Goal: Information Seeking & Learning: Check status

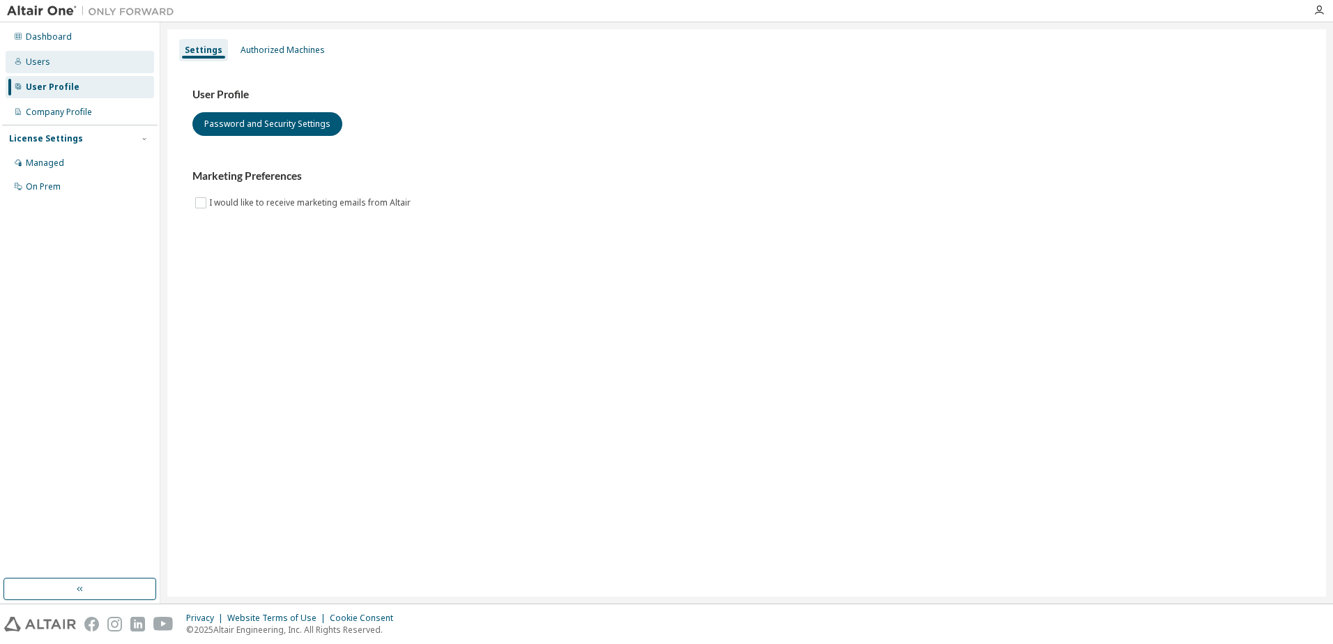
click at [65, 68] on div "Users" at bounding box center [80, 62] width 148 height 22
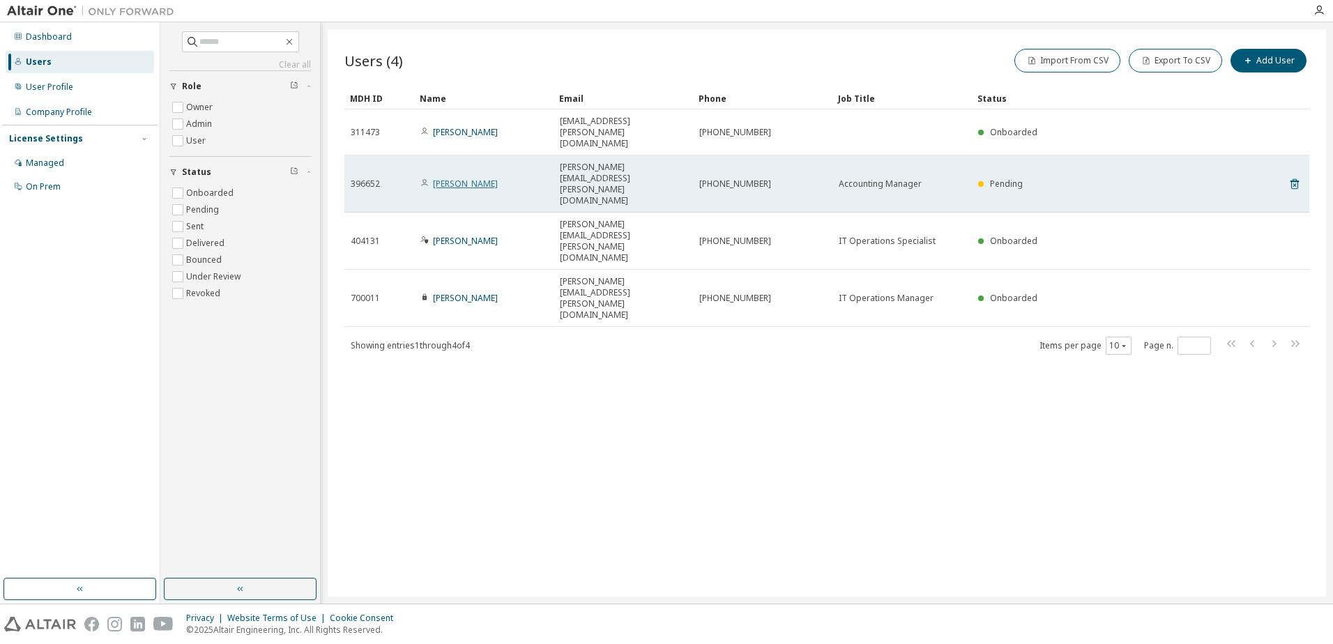
click at [455, 178] on link "[PERSON_NAME]" at bounding box center [465, 184] width 65 height 12
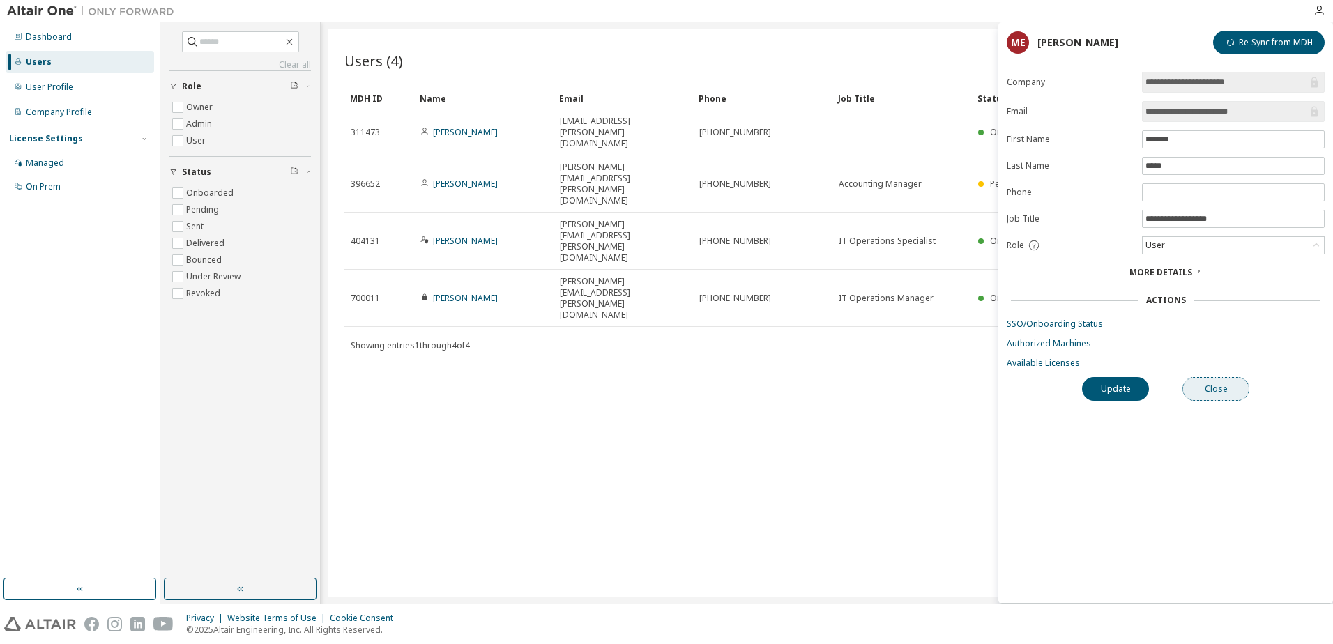
click at [1213, 397] on button "Close" at bounding box center [1215, 389] width 67 height 24
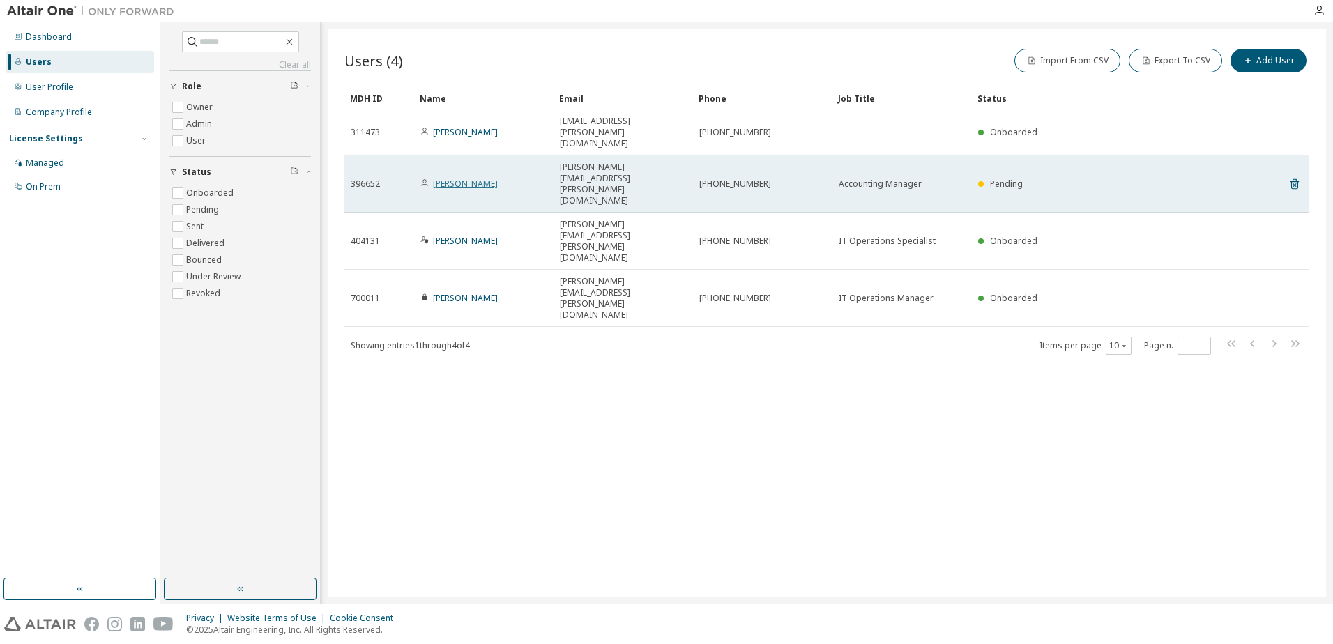
click at [470, 178] on link "[PERSON_NAME]" at bounding box center [465, 184] width 65 height 12
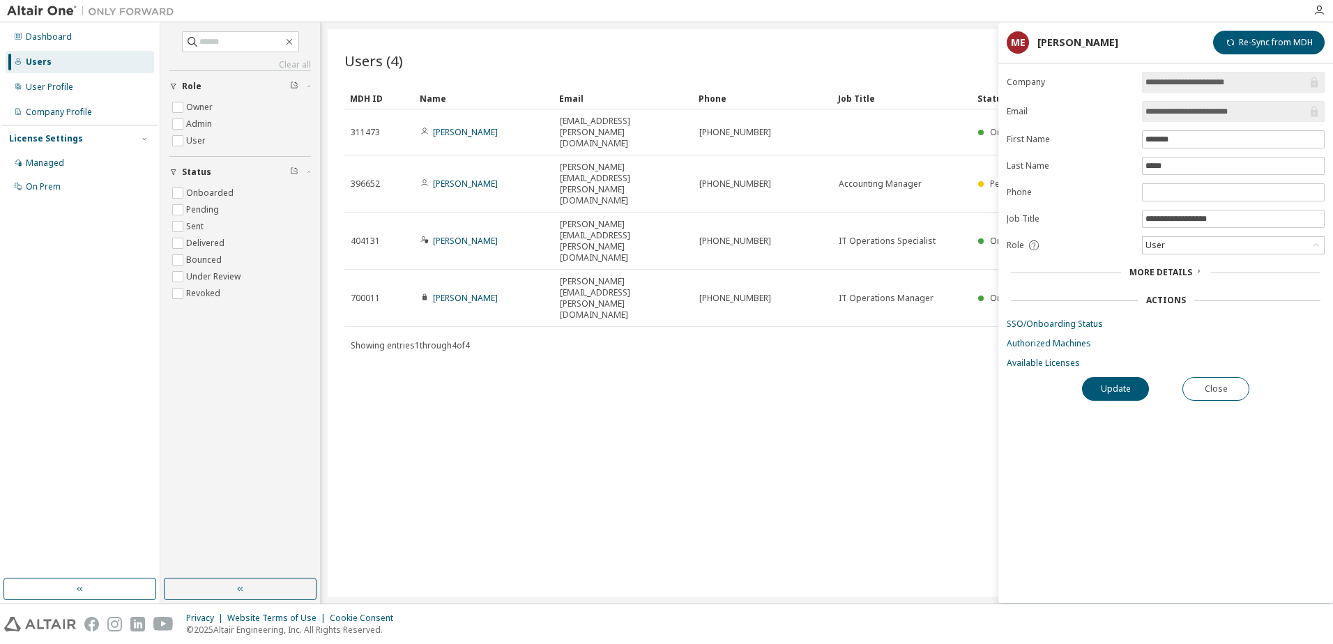
click at [1179, 266] on div "More Details" at bounding box center [1165, 273] width 318 height 20
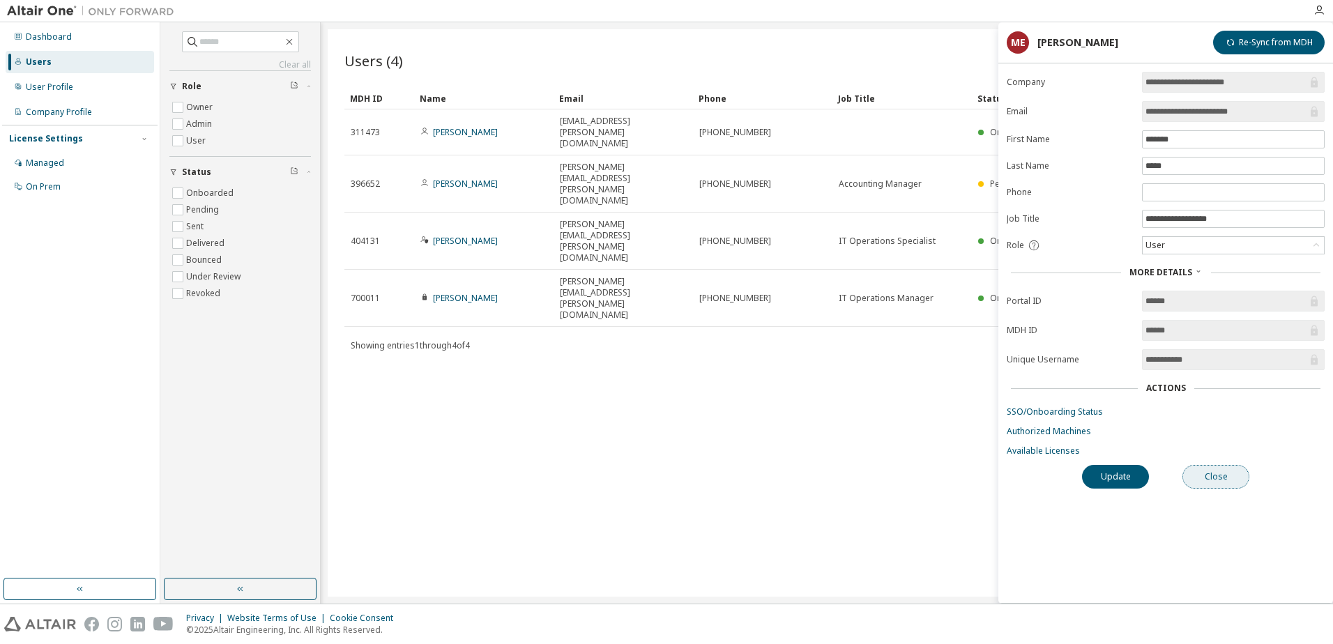
click at [1228, 474] on button "Close" at bounding box center [1215, 477] width 67 height 24
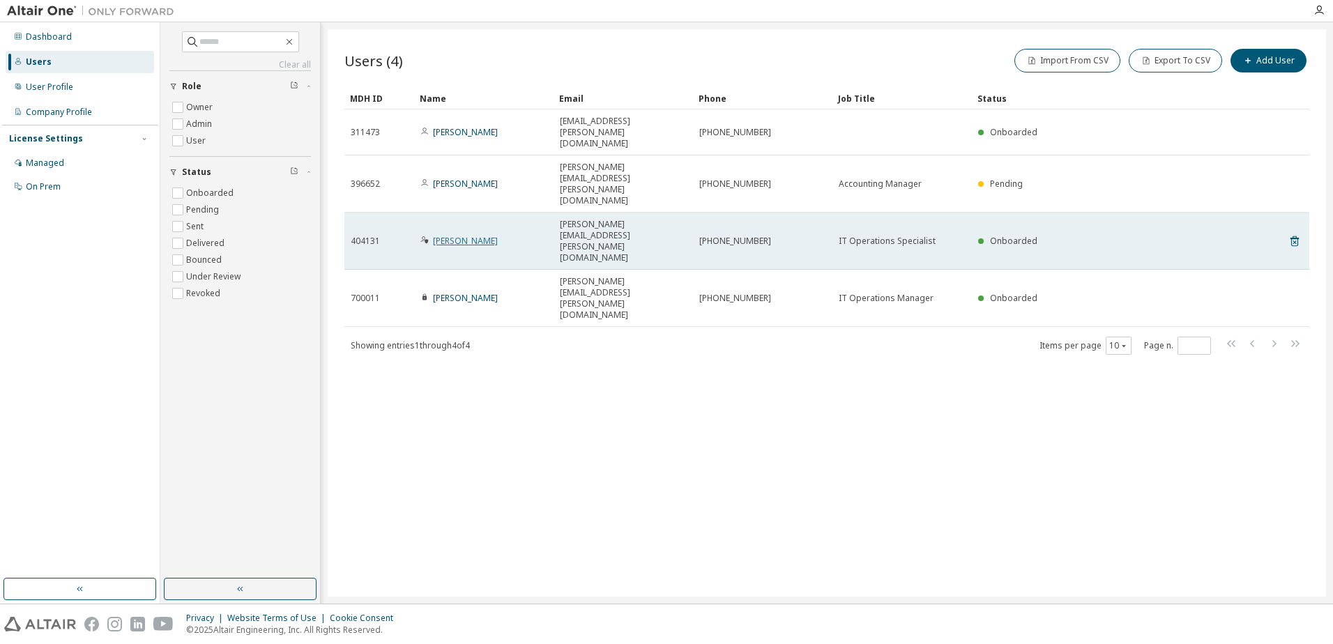
click at [447, 235] on link "[PERSON_NAME]" at bounding box center [465, 241] width 65 height 12
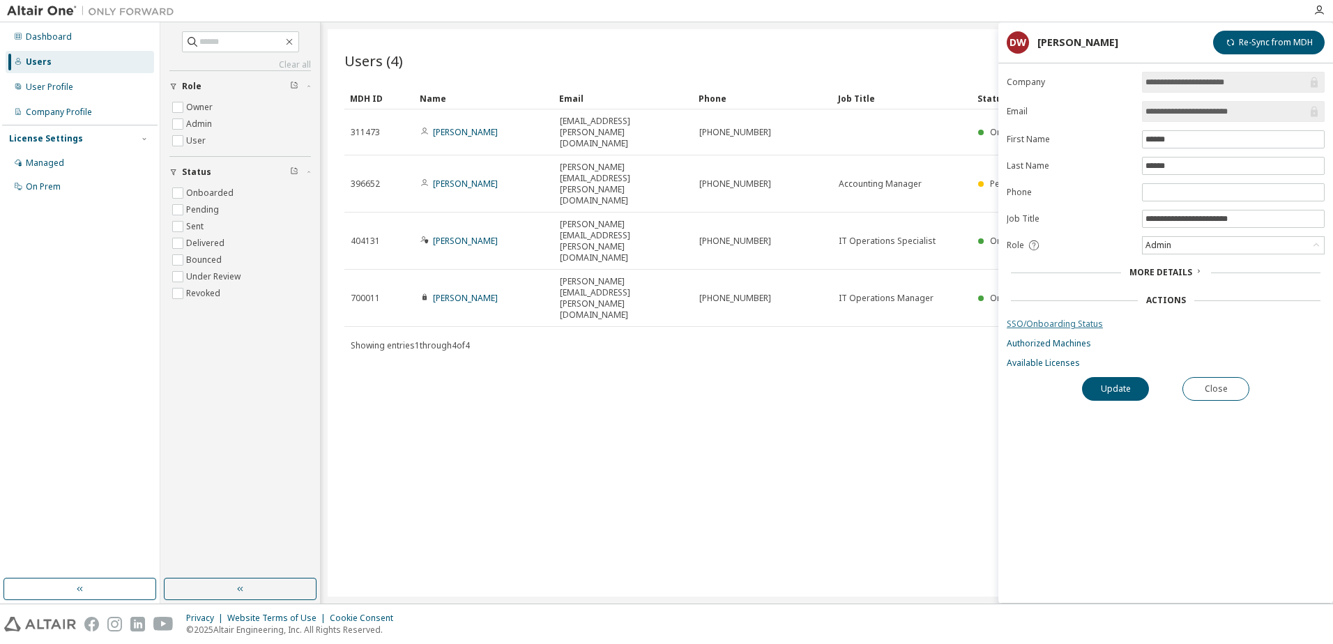
click at [1069, 324] on link "SSO/Onboarding Status" at bounding box center [1165, 324] width 318 height 11
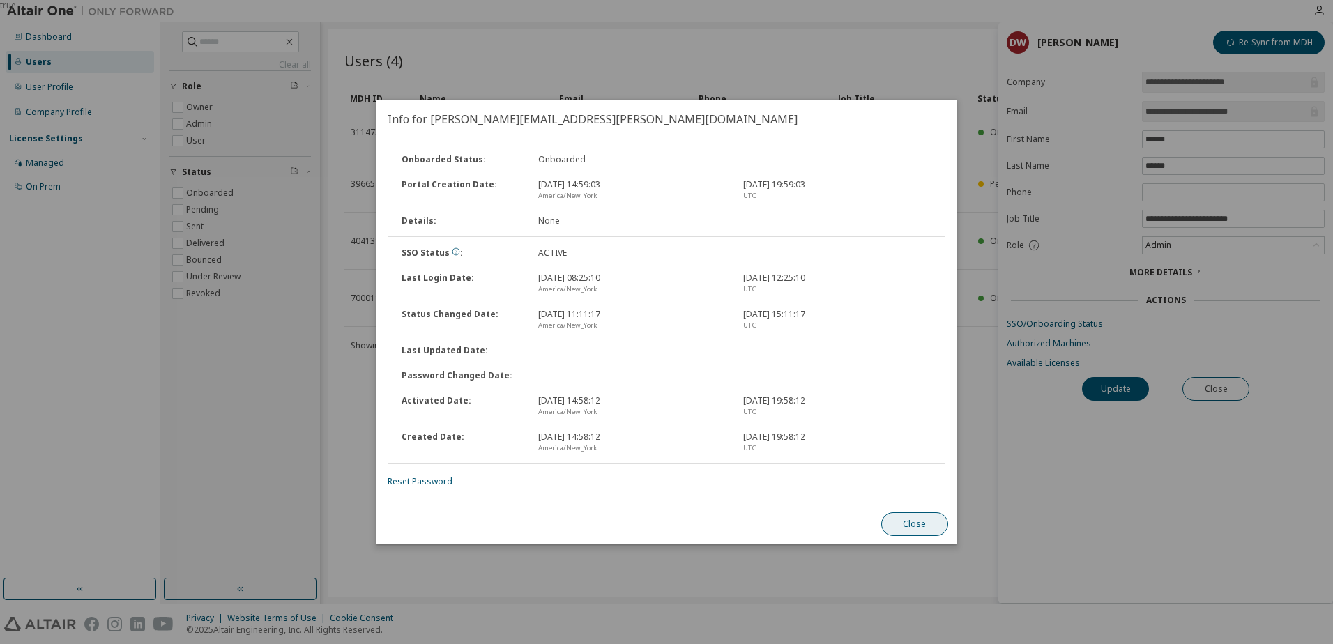
click at [921, 526] on button "Close" at bounding box center [914, 524] width 67 height 24
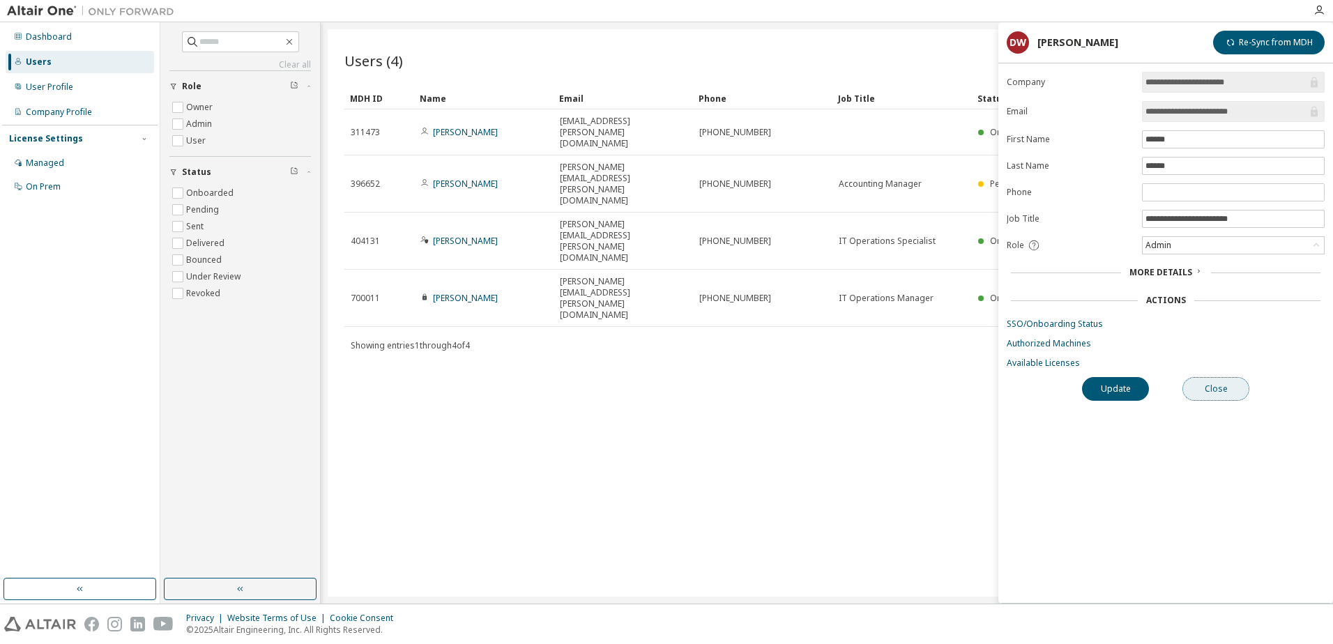
click at [1235, 383] on button "Close" at bounding box center [1215, 389] width 67 height 24
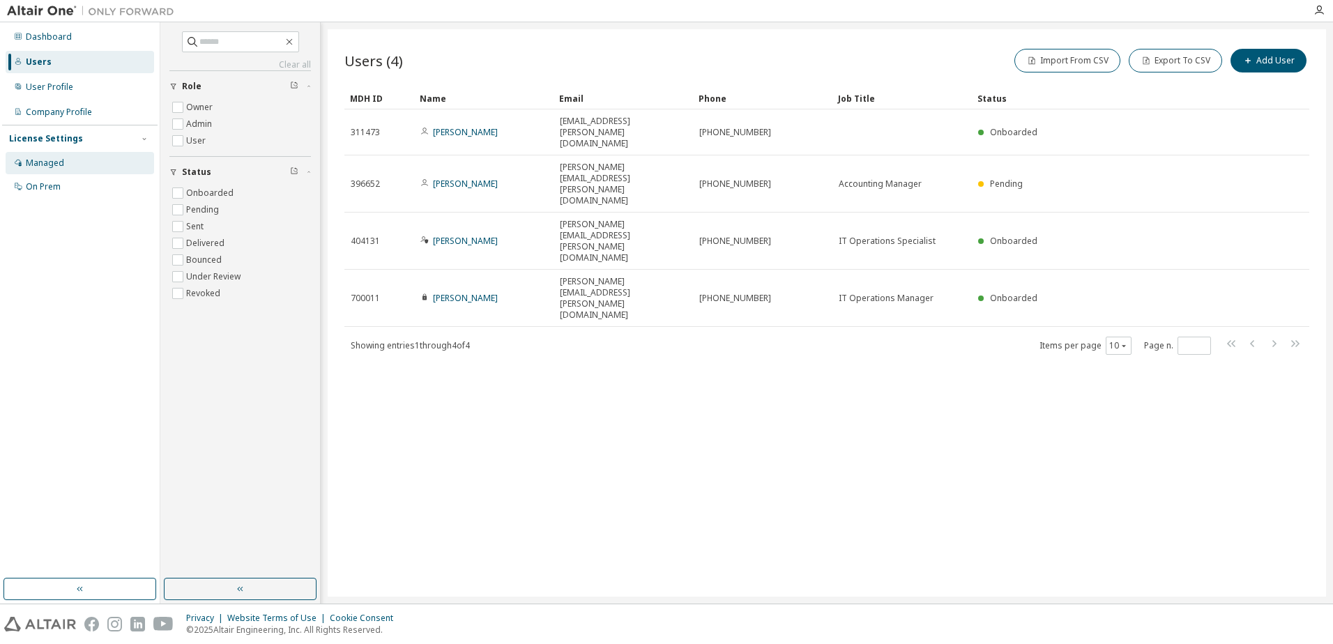
click at [57, 163] on div "Managed" at bounding box center [45, 163] width 38 height 11
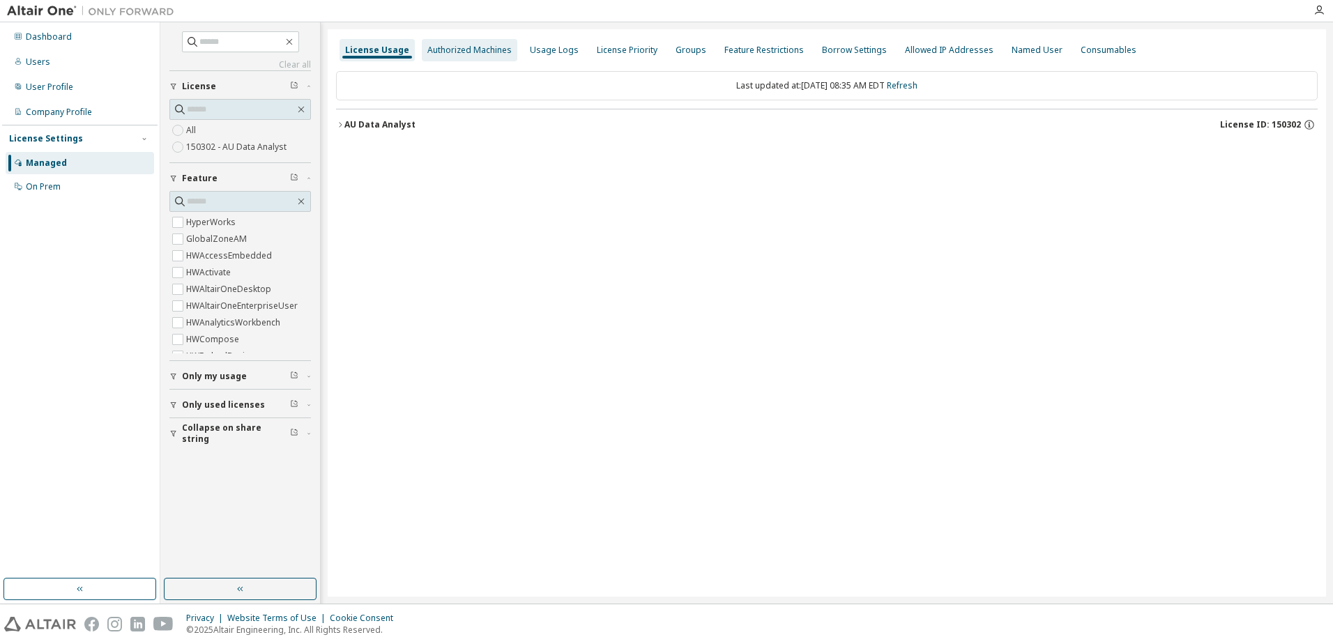
click at [460, 45] on div "Authorized Machines" at bounding box center [469, 50] width 84 height 11
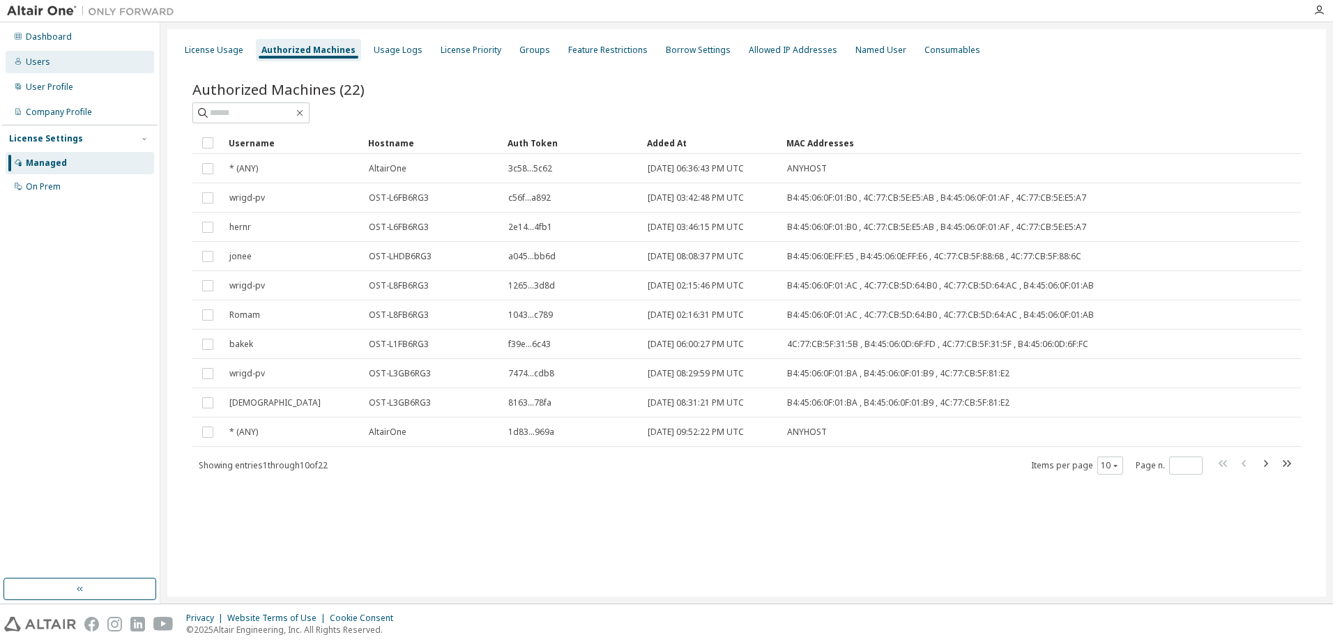
click at [73, 65] on div "Users" at bounding box center [80, 62] width 148 height 22
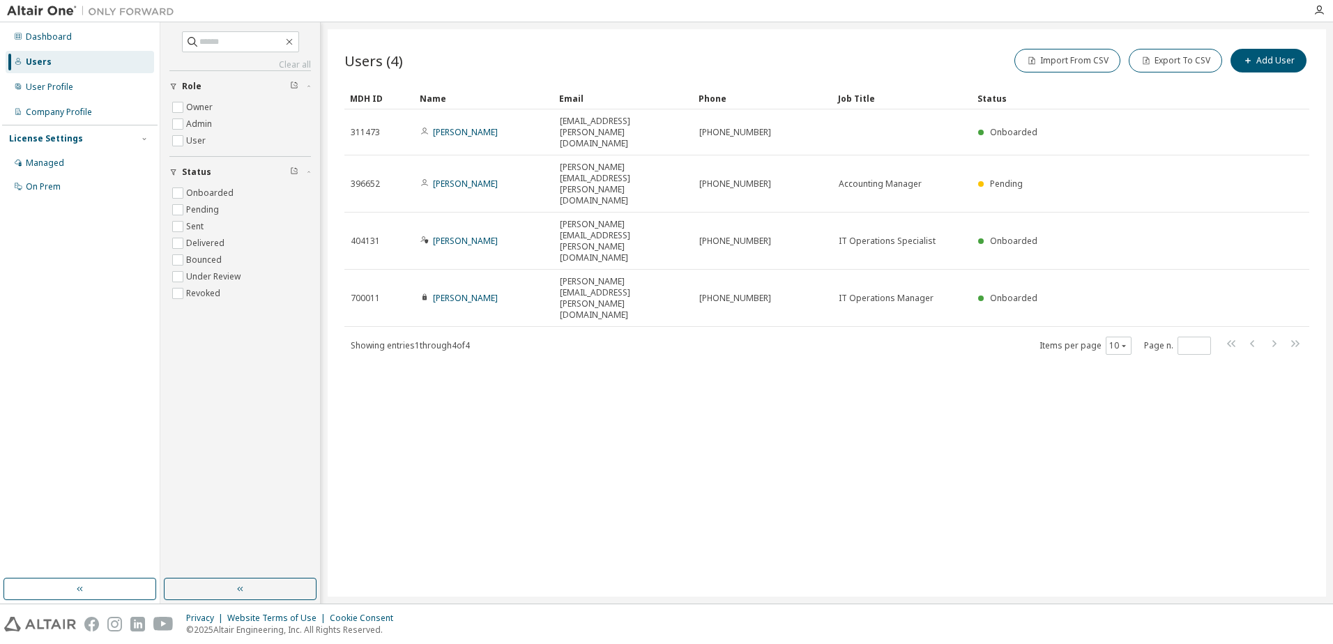
click at [50, 56] on div "Users" at bounding box center [80, 62] width 148 height 22
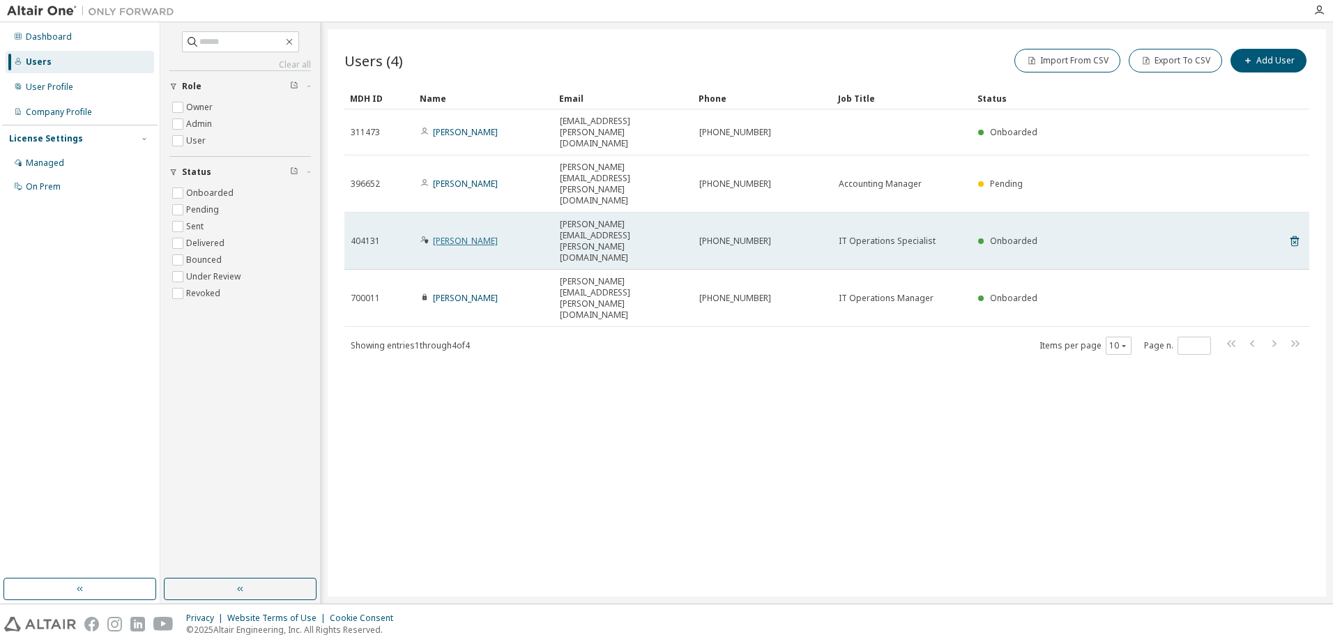
click at [447, 235] on link "[PERSON_NAME]" at bounding box center [465, 241] width 65 height 12
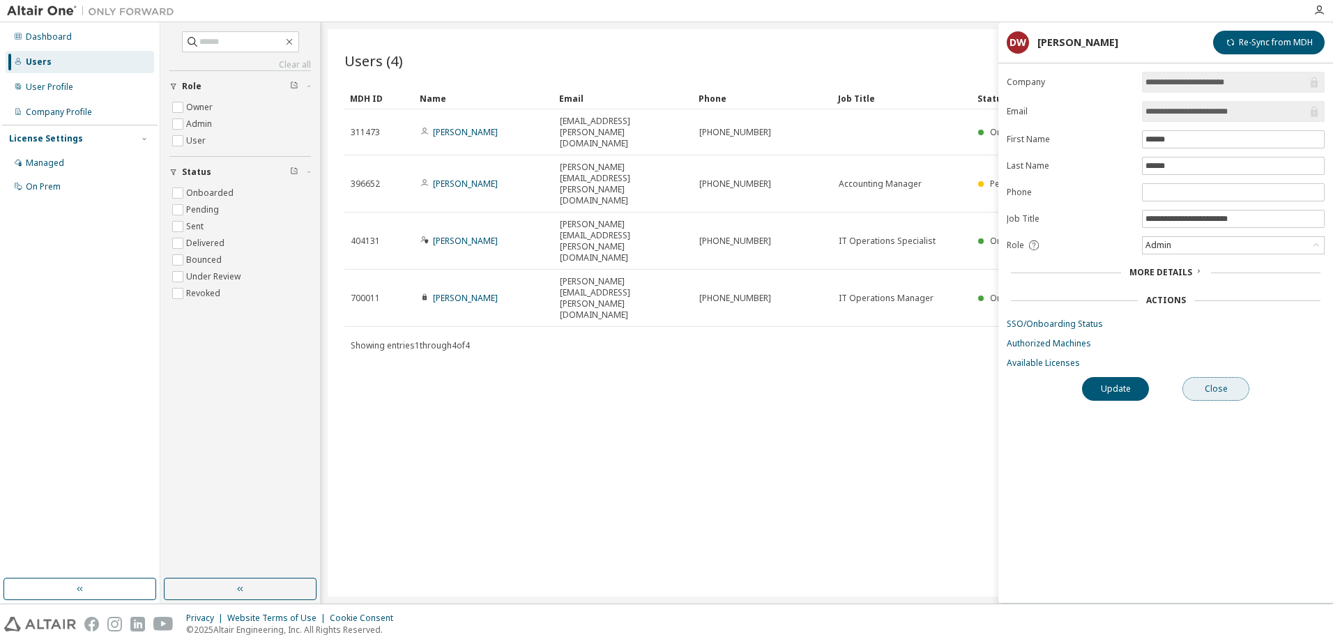
click at [1232, 393] on button "Close" at bounding box center [1215, 389] width 67 height 24
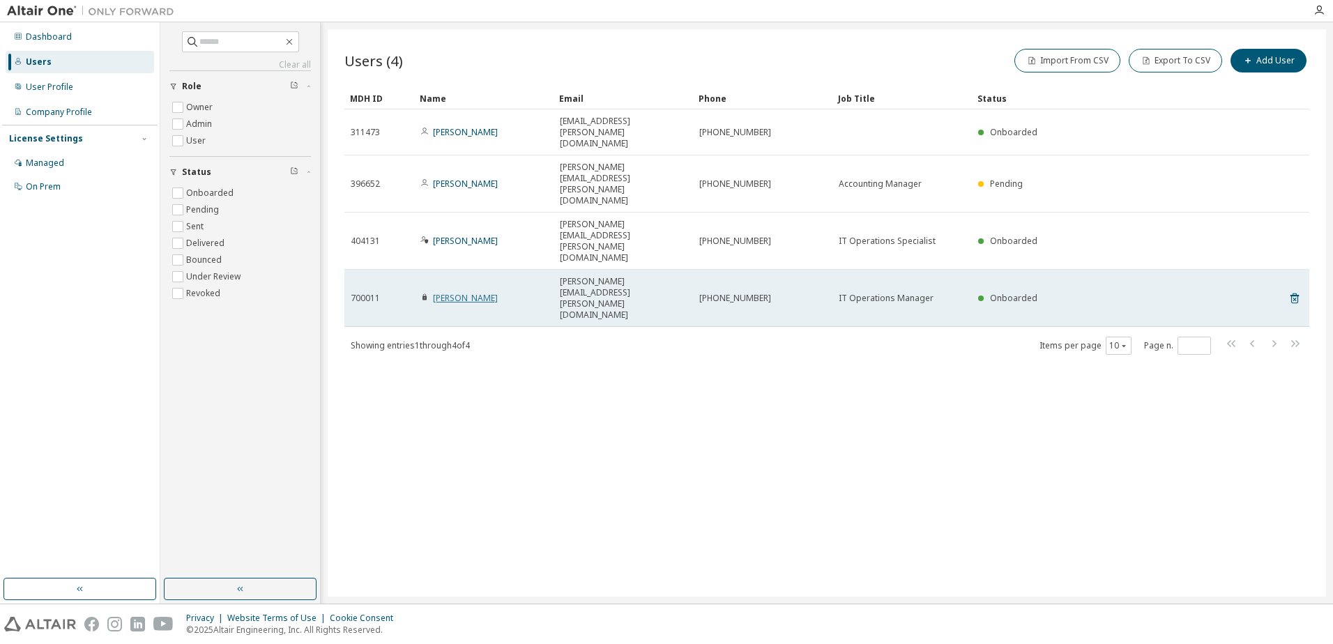
click at [461, 292] on link "[PERSON_NAME]" at bounding box center [465, 298] width 65 height 12
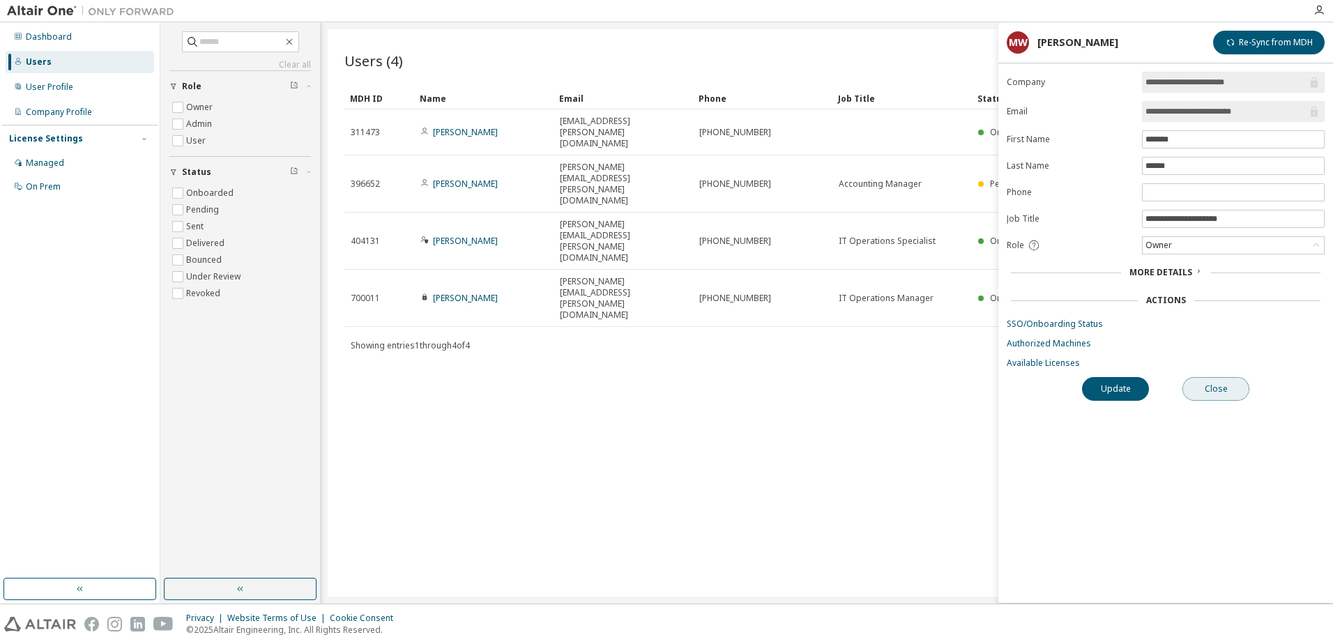
click at [1233, 385] on button "Close" at bounding box center [1215, 389] width 67 height 24
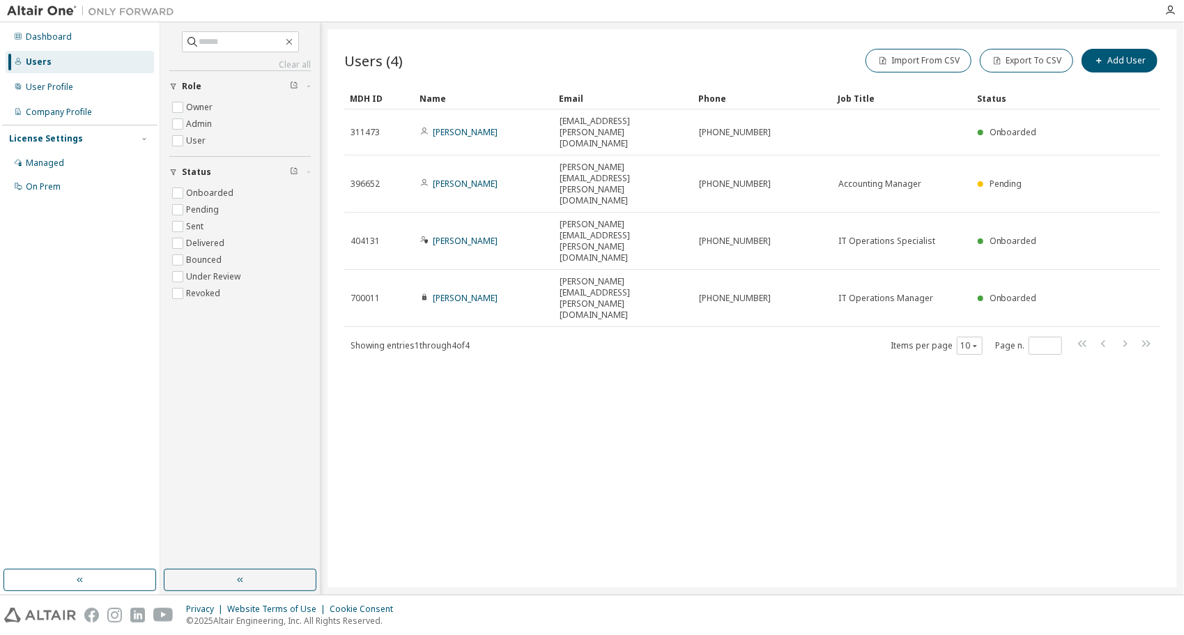
click at [613, 412] on div "Users (4) Import From CSV Export To CSV Add User Clear Load Save Save As Field …" at bounding box center [753, 308] width 850 height 558
